Goal: Transaction & Acquisition: Purchase product/service

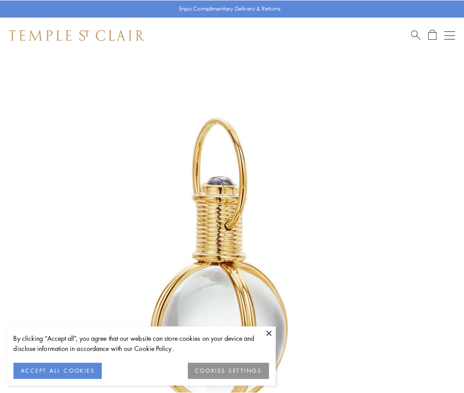
scroll to position [231, 0]
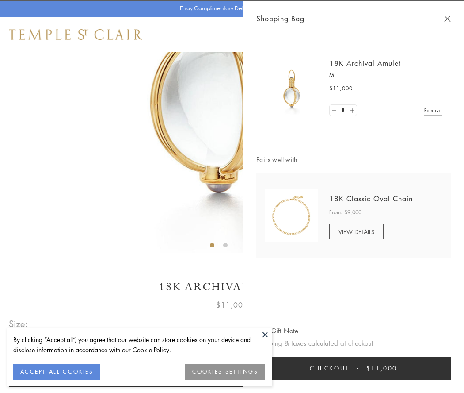
click at [354, 368] on button "Checkout $11,000" at bounding box center [353, 367] width 195 height 23
